Goal: Information Seeking & Learning: Learn about a topic

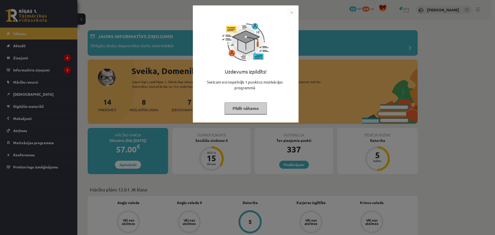
click at [292, 13] on img "Close" at bounding box center [291, 13] width 8 height 8
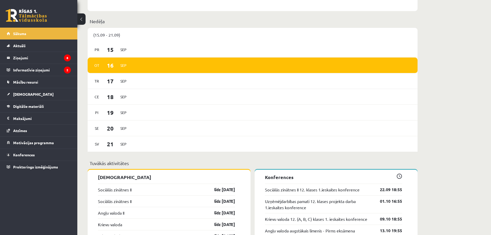
scroll to position [335, 0]
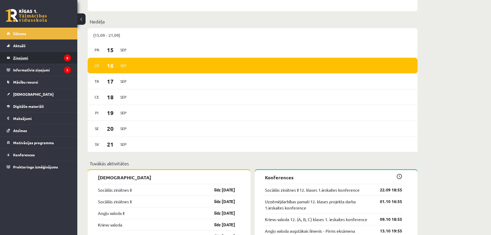
click at [32, 59] on legend "Ziņojumi 8" at bounding box center [42, 58] width 58 height 12
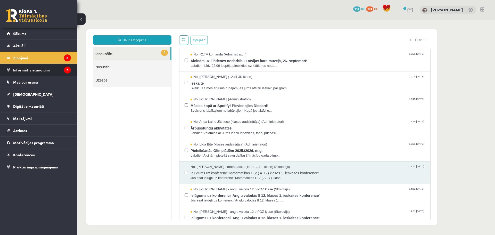
click at [38, 67] on legend "Informatīvie ziņojumi 2" at bounding box center [42, 70] width 58 height 12
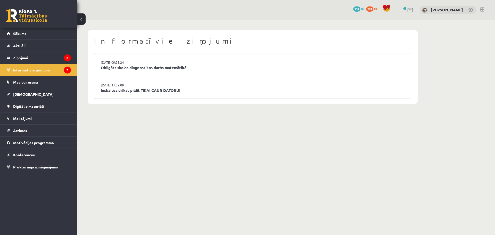
click at [137, 90] on link "Ieskaites drīkst pildīt TIKAI CAUR DATORU!" at bounding box center [252, 90] width 303 height 6
click at [135, 65] on link "Obligāts skolas diagnostikas darbs matemātikā!" at bounding box center [252, 68] width 303 height 6
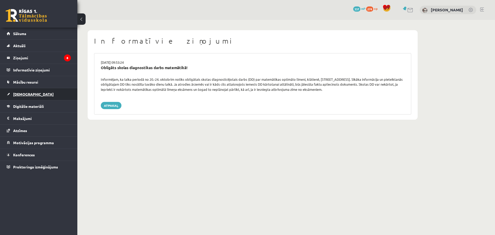
click at [25, 93] on span "[DEMOGRAPHIC_DATA]" at bounding box center [33, 94] width 40 height 5
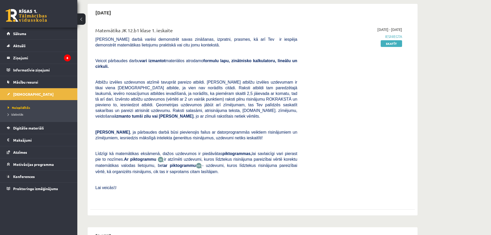
scroll to position [52, 0]
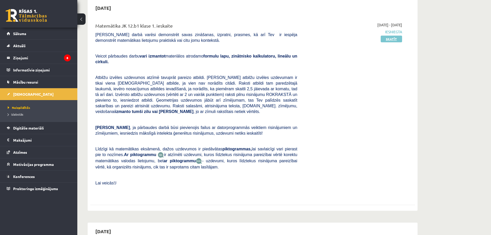
click at [396, 40] on link "Skatīt" at bounding box center [390, 39] width 21 height 7
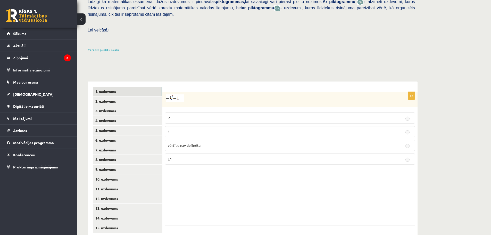
scroll to position [133, 0]
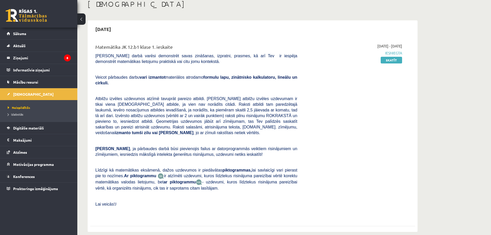
scroll to position [26, 0]
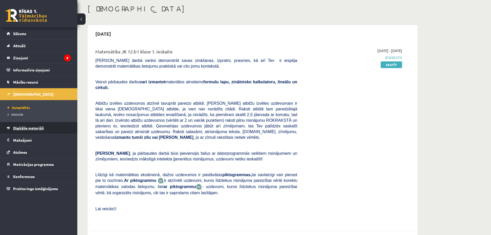
click at [39, 131] on link "Digitālie materiāli" at bounding box center [39, 128] width 64 height 12
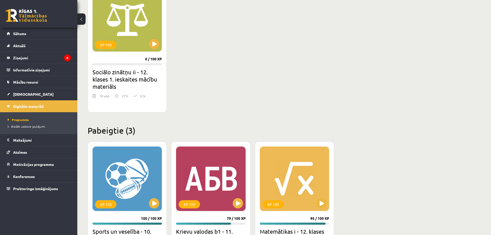
scroll to position [386, 0]
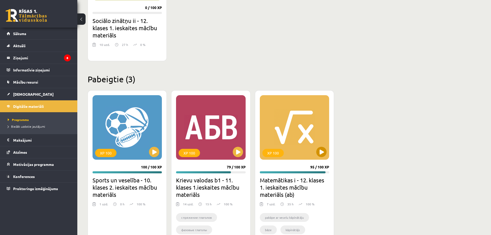
click at [293, 120] on div "XP 100" at bounding box center [294, 127] width 69 height 64
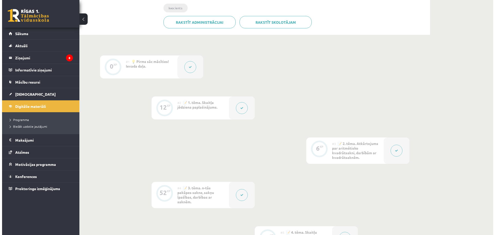
scroll to position [129, 0]
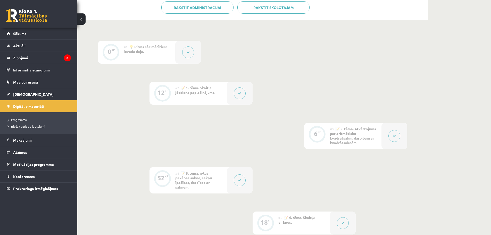
click at [190, 54] on button at bounding box center [188, 52] width 12 height 12
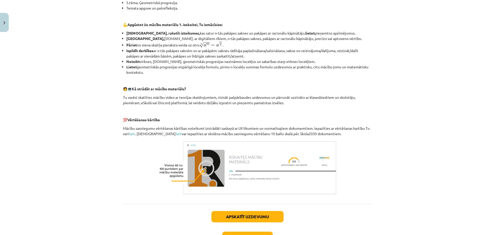
scroll to position [196, 0]
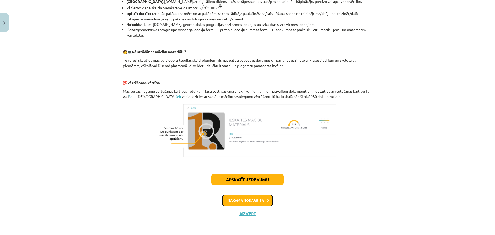
click at [252, 200] on button "Nākamā nodarbība" at bounding box center [247, 200] width 50 height 12
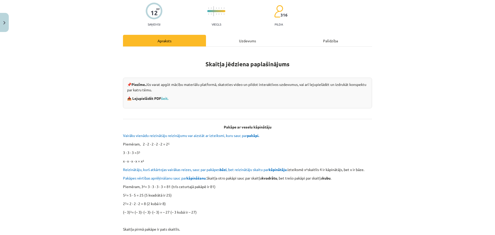
scroll to position [39, 0]
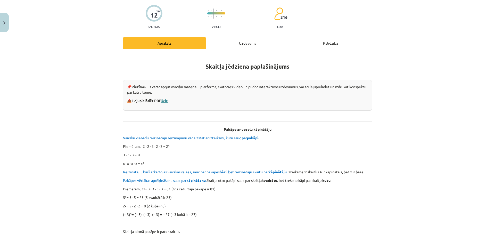
click at [165, 101] on link "šeit." at bounding box center [164, 100] width 7 height 5
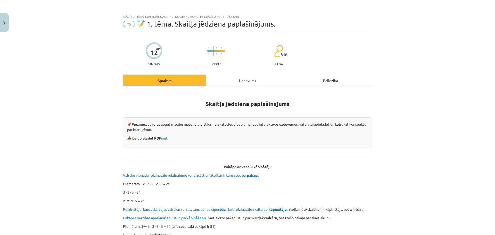
scroll to position [0, 0]
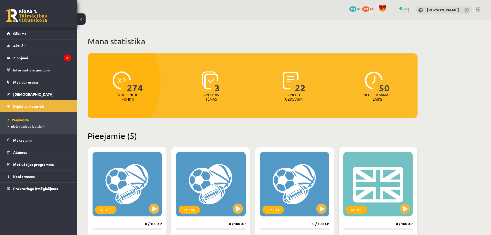
scroll to position [386, 0]
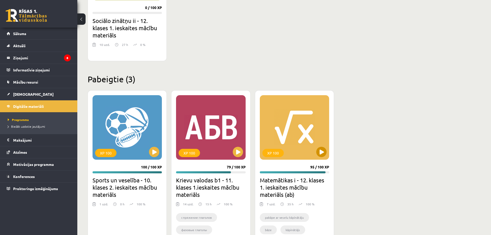
click at [284, 139] on div "XP 100" at bounding box center [294, 127] width 69 height 64
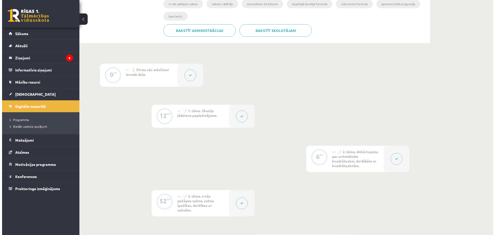
scroll to position [103, 0]
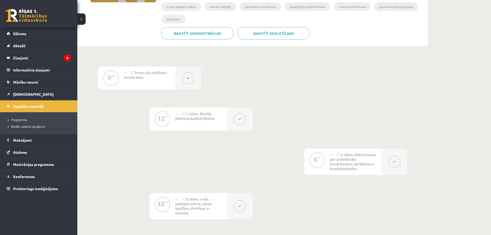
click at [244, 118] on button at bounding box center [240, 119] width 12 height 12
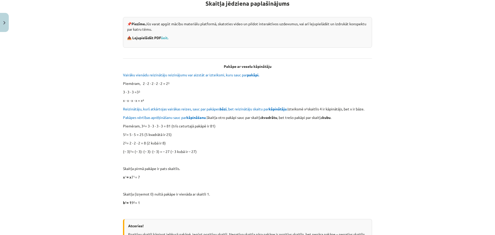
scroll to position [76, 0]
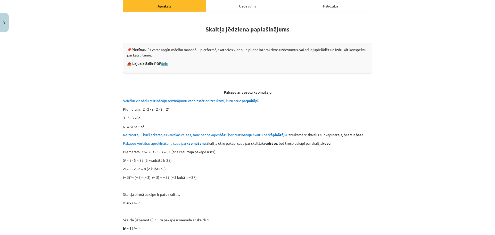
click at [165, 62] on link "šeit." at bounding box center [164, 63] width 7 height 5
